Goal: Task Accomplishment & Management: Complete application form

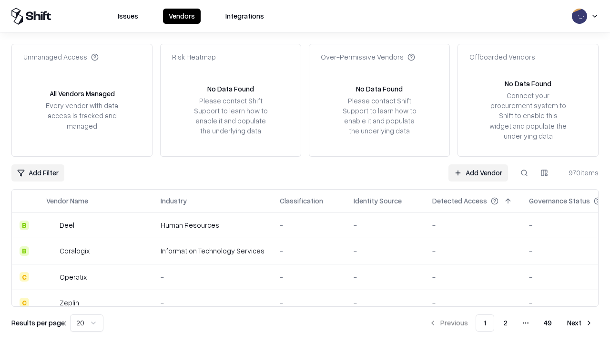
click at [478, 173] on link "Add Vendor" at bounding box center [479, 172] width 60 height 17
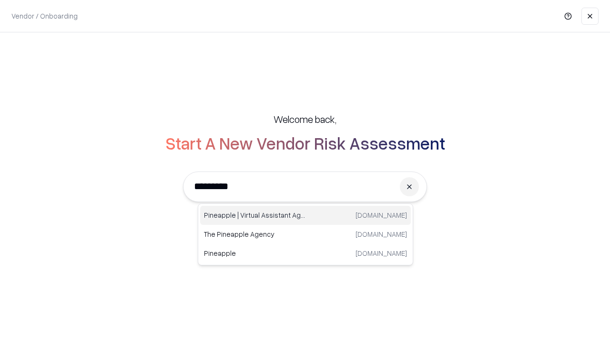
click at [306, 215] on div "Pineapple | Virtual Assistant Agency [DOMAIN_NAME]" at bounding box center [305, 215] width 211 height 19
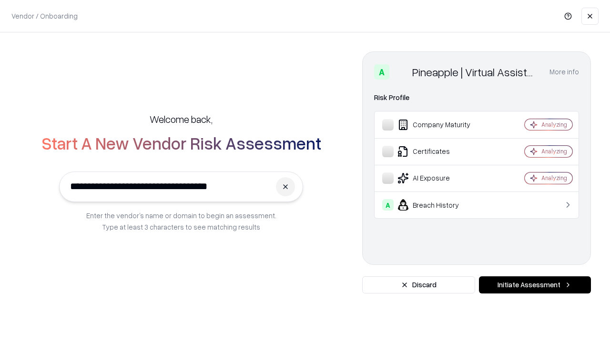
type input "**********"
click at [535, 285] on button "Initiate Assessment" at bounding box center [535, 284] width 112 height 17
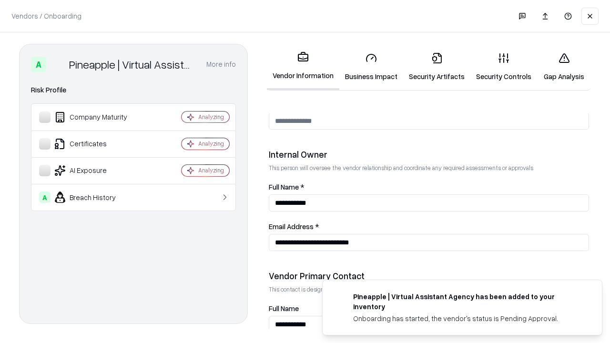
scroll to position [494, 0]
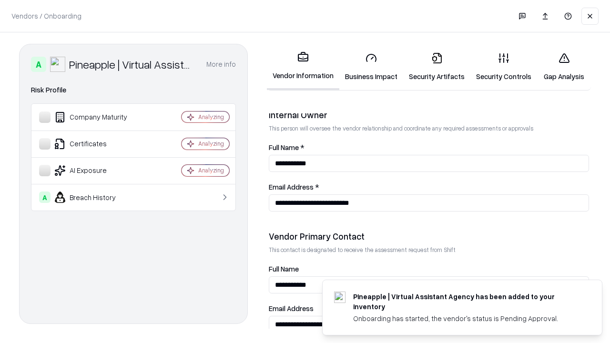
click at [371, 67] on link "Business Impact" at bounding box center [371, 67] width 64 height 44
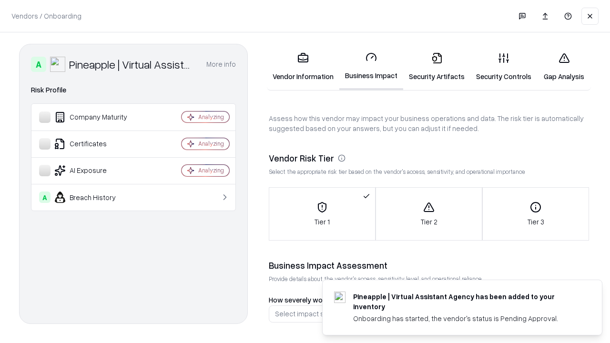
click at [564, 67] on link "Gap Analysis" at bounding box center [564, 67] width 54 height 44
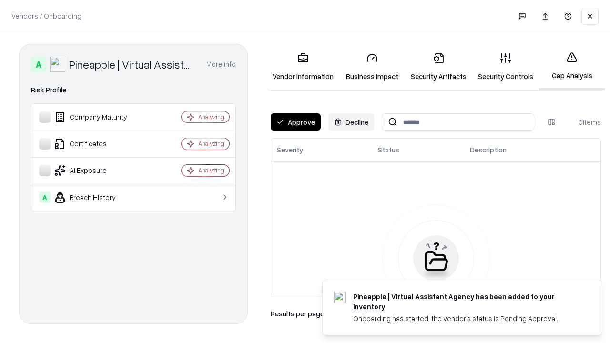
click at [296, 122] on button "Approve" at bounding box center [296, 121] width 50 height 17
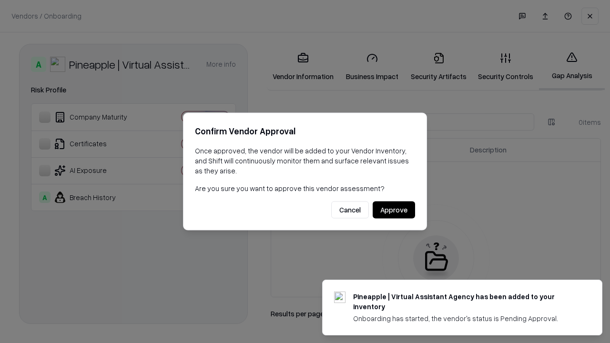
click at [394, 210] on button "Approve" at bounding box center [394, 210] width 42 height 17
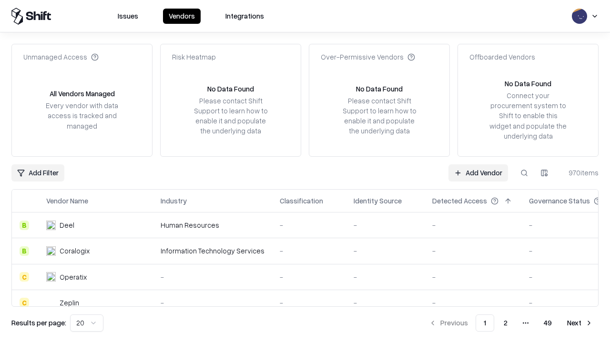
type input "**********"
click at [478, 173] on link "Add Vendor" at bounding box center [479, 172] width 60 height 17
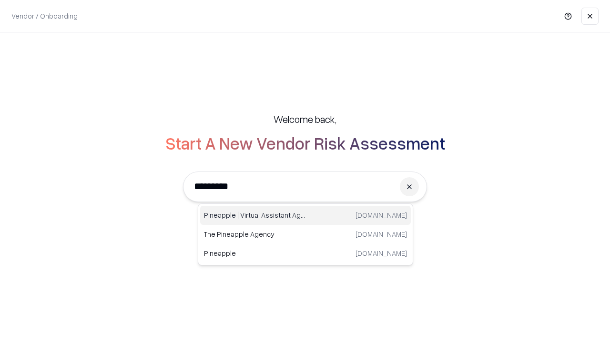
click at [306, 215] on div "Pineapple | Virtual Assistant Agency [DOMAIN_NAME]" at bounding box center [305, 215] width 211 height 19
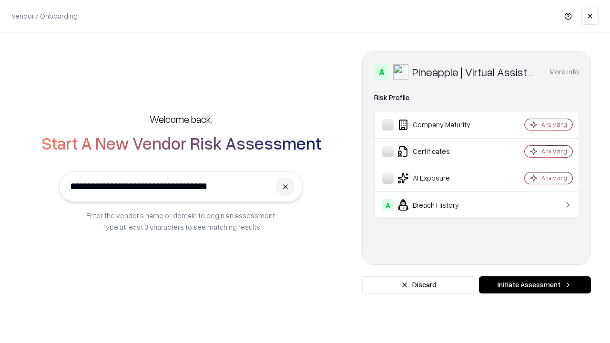
type input "**********"
click at [535, 285] on button "Initiate Assessment" at bounding box center [535, 284] width 112 height 17
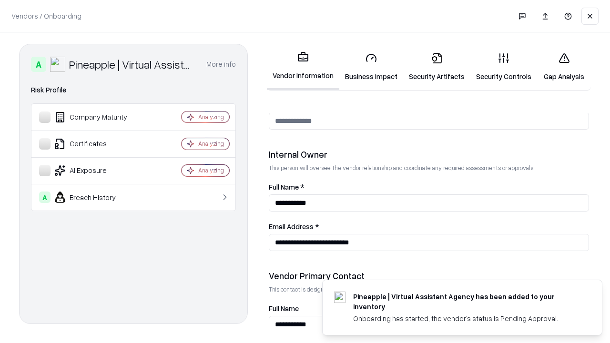
scroll to position [494, 0]
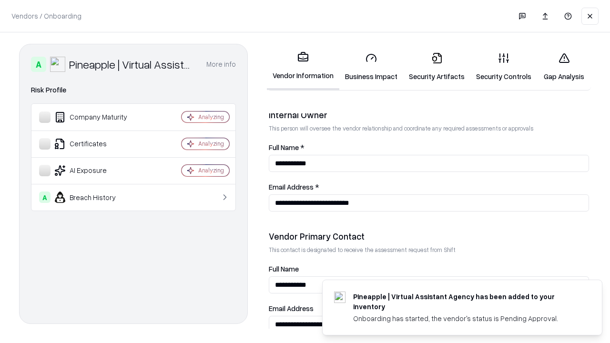
click at [564, 67] on link "Gap Analysis" at bounding box center [564, 67] width 54 height 44
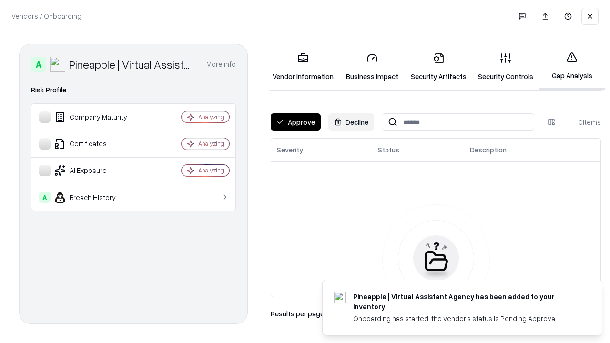
click at [296, 122] on button "Approve" at bounding box center [296, 121] width 50 height 17
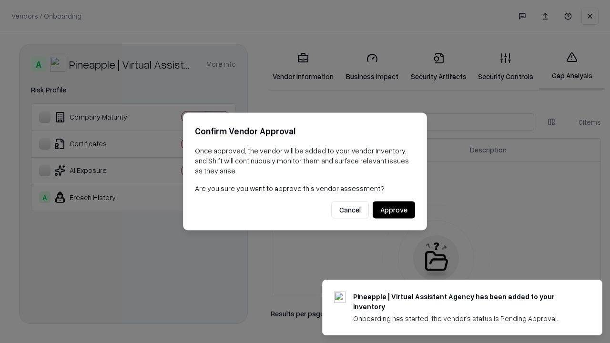
click at [394, 210] on button "Approve" at bounding box center [394, 210] width 42 height 17
